Goal: Information Seeking & Learning: Find specific fact

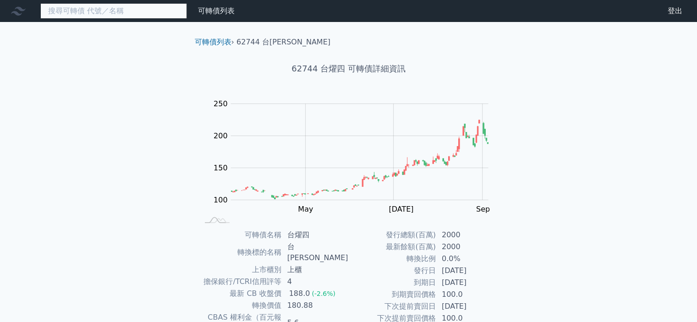
click at [107, 6] on input at bounding box center [113, 11] width 147 height 16
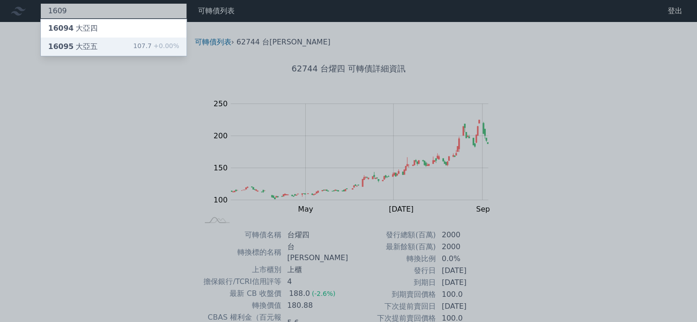
type input "1609"
click at [68, 47] on span "16095" at bounding box center [61, 46] width 26 height 9
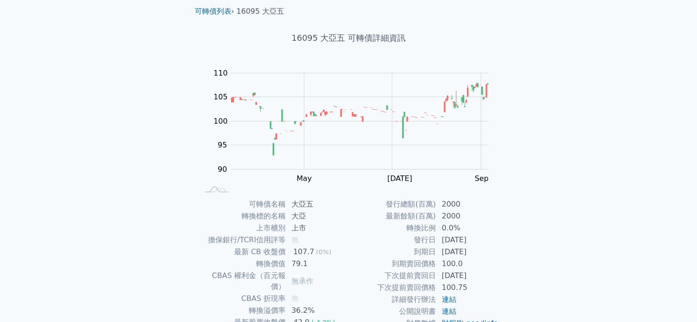
scroll to position [102, 0]
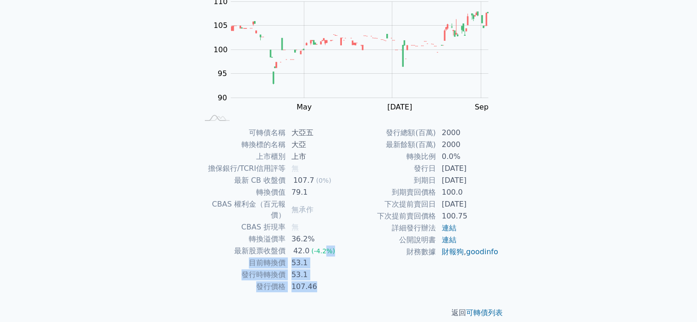
drag, startPoint x: 338, startPoint y: 280, endPoint x: 305, endPoint y: 183, distance: 102.6
click at [311, 207] on tbody "可轉債名稱 大亞五 轉換標的名稱 大亞 上市櫃別 上市 擔保銀行/TCRI信用評等 無 最新 CB 收盤價 107.7 (0%) 轉換價值 79.1 CBAS…" at bounding box center [273, 210] width 150 height 166
click at [567, 235] on div "可轉債列表 財務數據 可轉債列表 財務數據 登出 登出 可轉債列表 › 16095 大亞五 16095 大亞五 可轉債詳細資訊 Zoom Out 100 80…" at bounding box center [348, 115] width 697 height 435
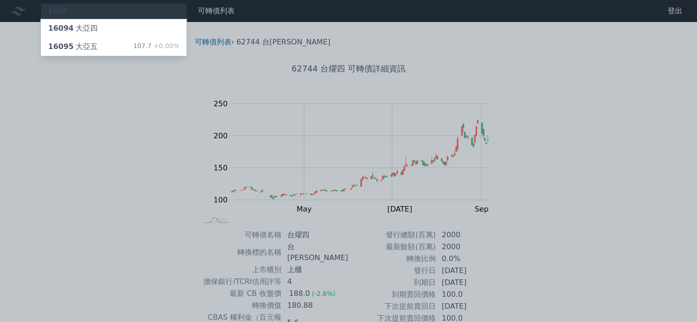
click at [569, 193] on div at bounding box center [348, 161] width 697 height 322
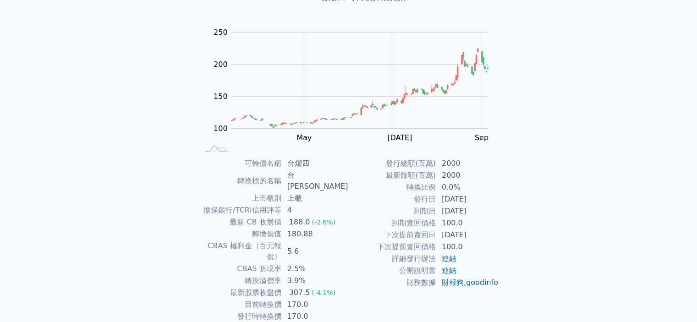
scroll to position [92, 0]
